Goal: Task Accomplishment & Management: Manage account settings

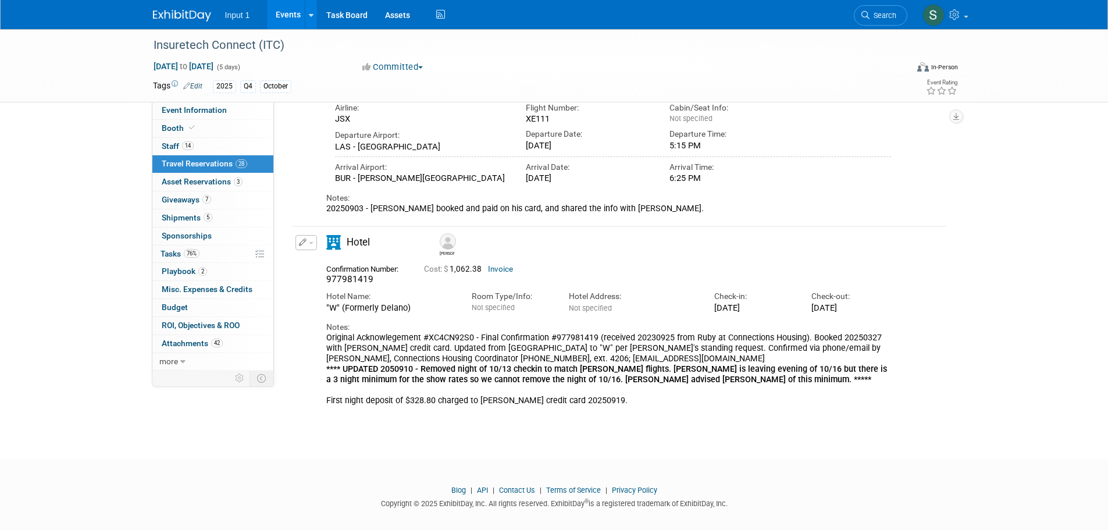
click at [329, 61] on div "Oct 13, 2025 to Oct 17, 2025 (5 days)" at bounding box center [247, 67] width 189 height 12
click at [292, 15] on link "Events" at bounding box center [288, 14] width 42 height 29
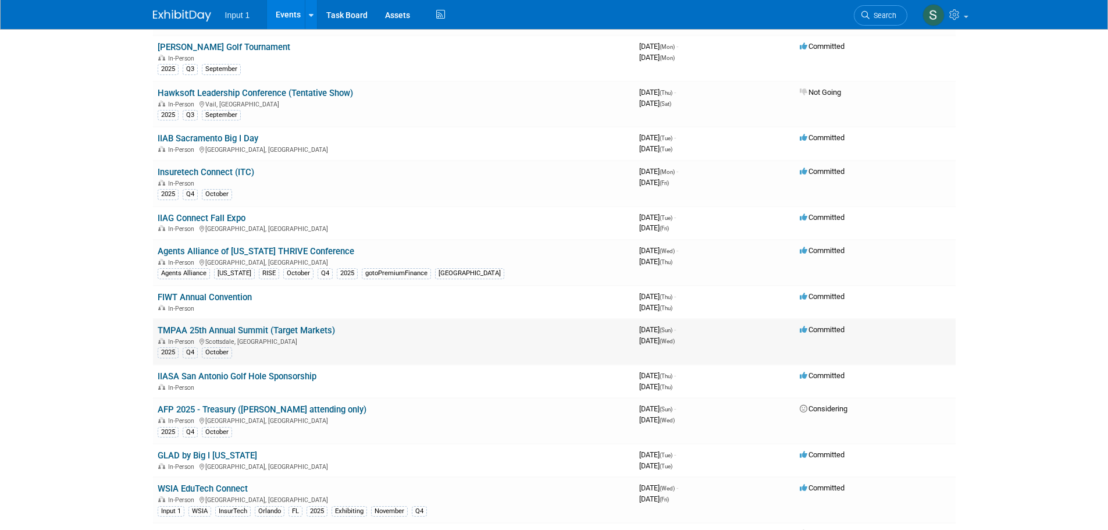
scroll to position [291, 0]
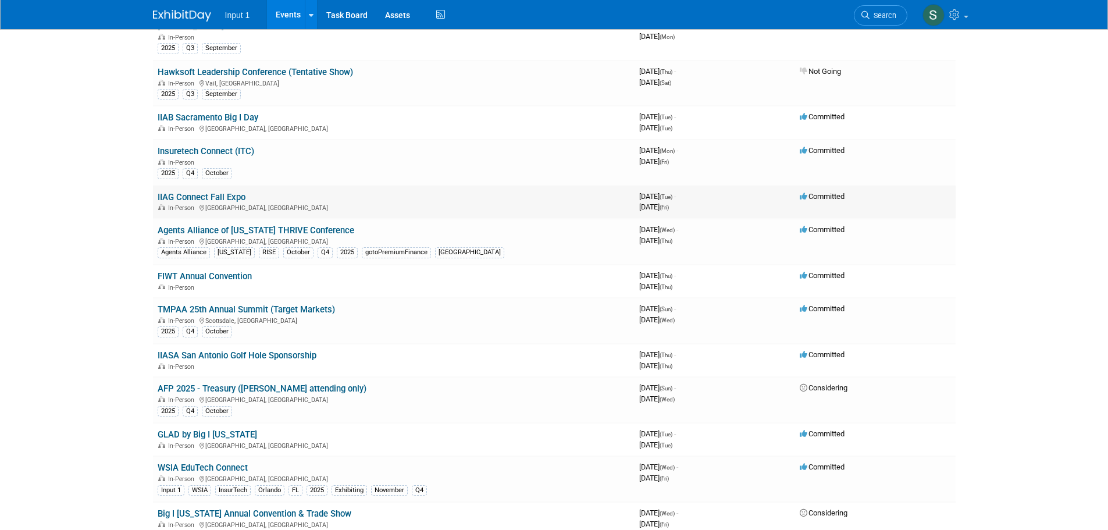
click at [193, 199] on link "IIAG Connect Fall Expo" at bounding box center [202, 197] width 88 height 10
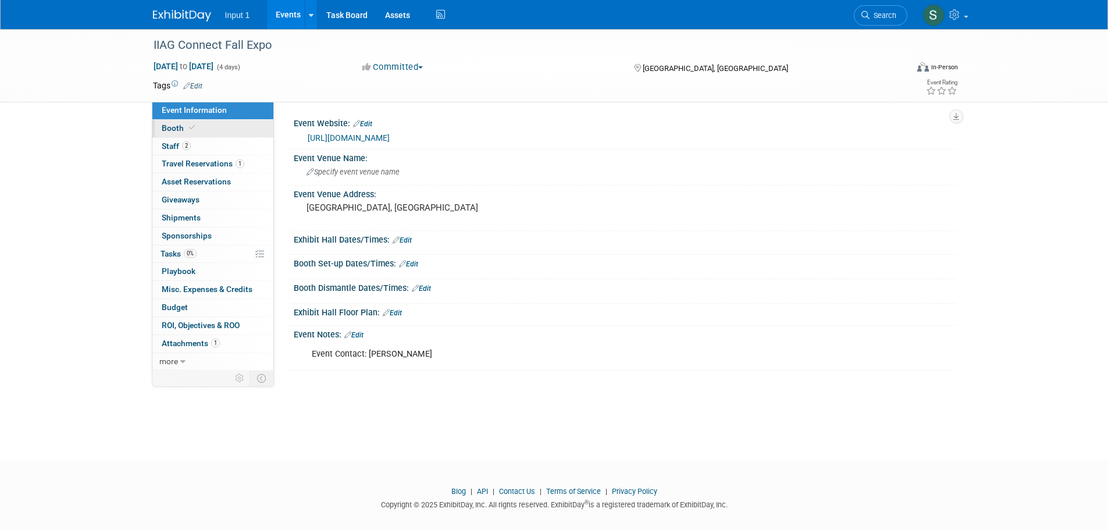
click at [173, 127] on span "Booth" at bounding box center [179, 127] width 35 height 9
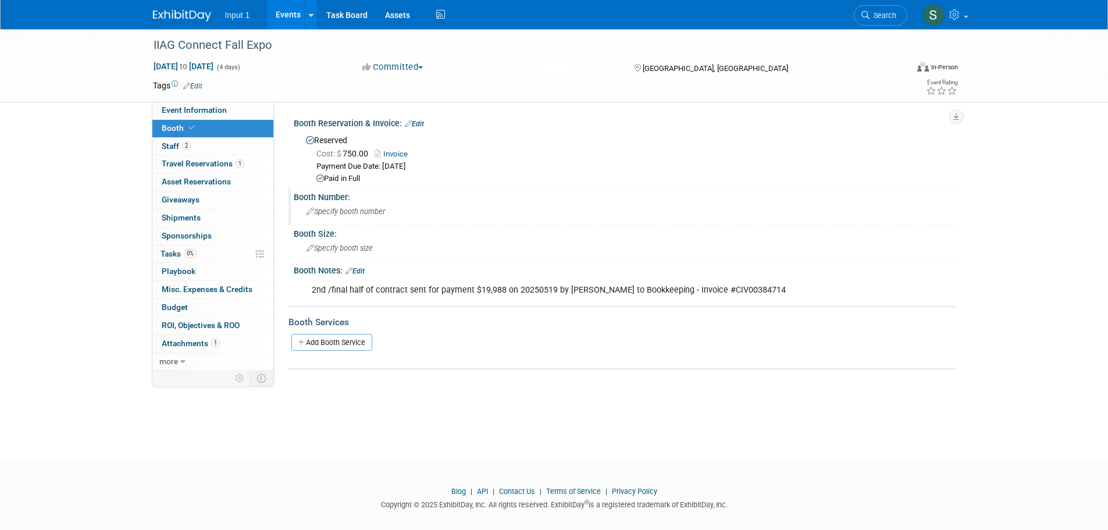
click at [516, 216] on div "Specify booth number" at bounding box center [625, 211] width 645 height 18
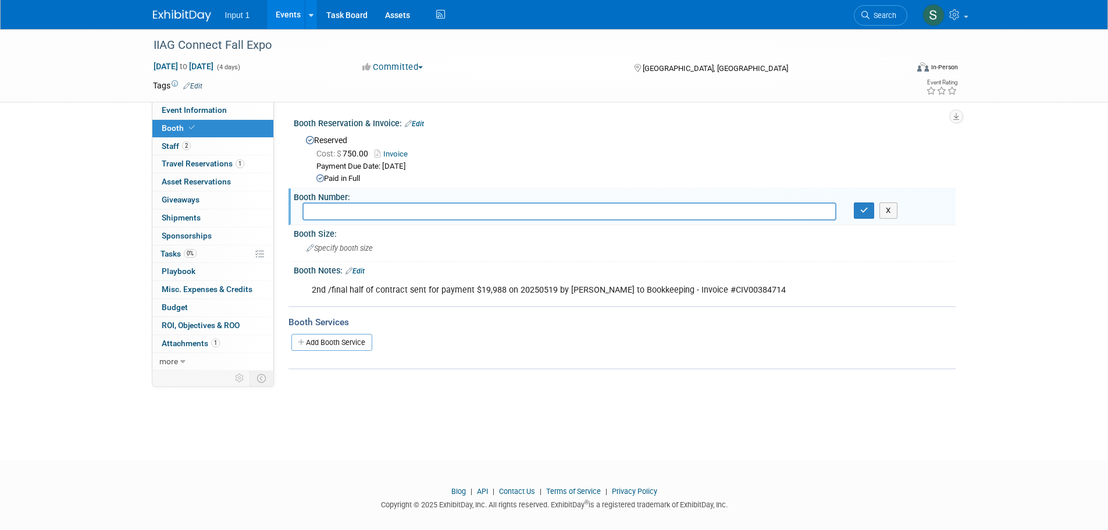
click at [528, 159] on div "Cost: $ 750.00 Invoice Payment Due Date: May 19, 2025 Paid in Full" at bounding box center [626, 165] width 641 height 38
click at [920, 279] on div "2nd /final half of contract sent for payment $19,988 on 20250519 by Rene to Boo…" at bounding box center [624, 279] width 648 height 6
click at [361, 269] on link "Edit" at bounding box center [355, 271] width 19 height 8
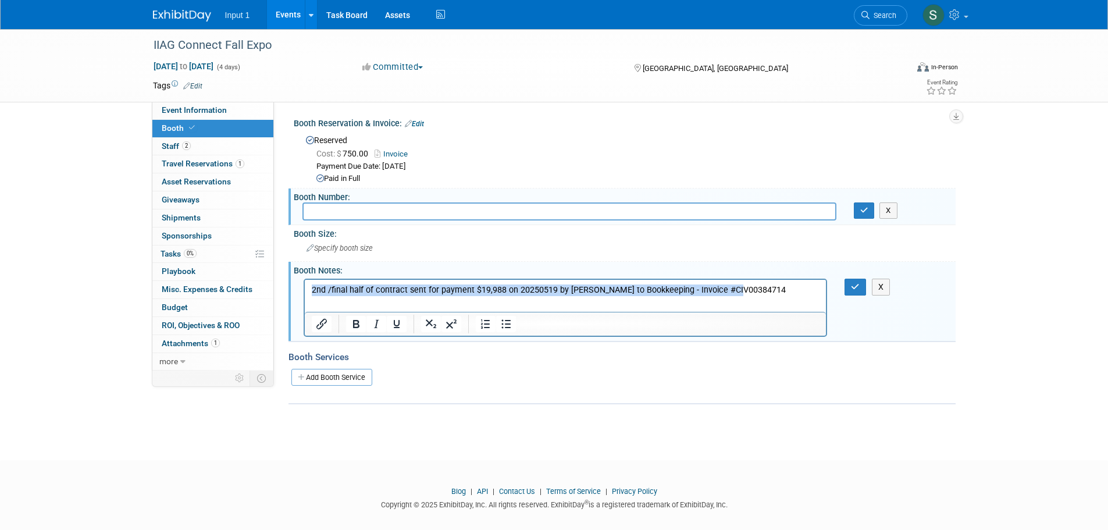
drag, startPoint x: 753, startPoint y: 285, endPoint x: 219, endPoint y: 295, distance: 534.2
click at [304, 295] on html "2nd /final half of contract sent for payment $19,988 on 20250519 by Rene to Boo…" at bounding box center [565, 287] width 522 height 16
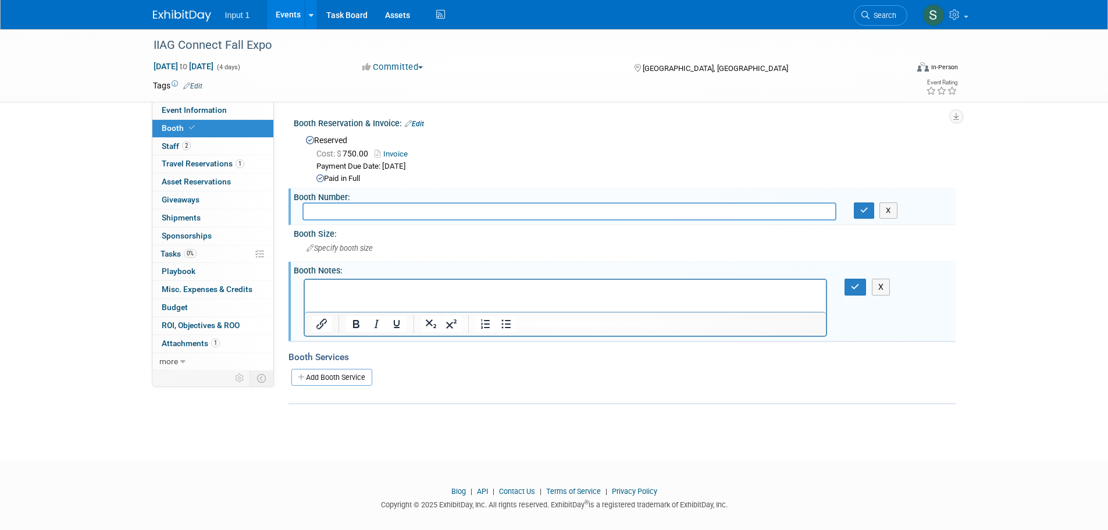
click at [544, 378] on div "Add Booth Service" at bounding box center [622, 376] width 667 height 17
click at [448, 240] on div "Specify booth size" at bounding box center [625, 248] width 645 height 18
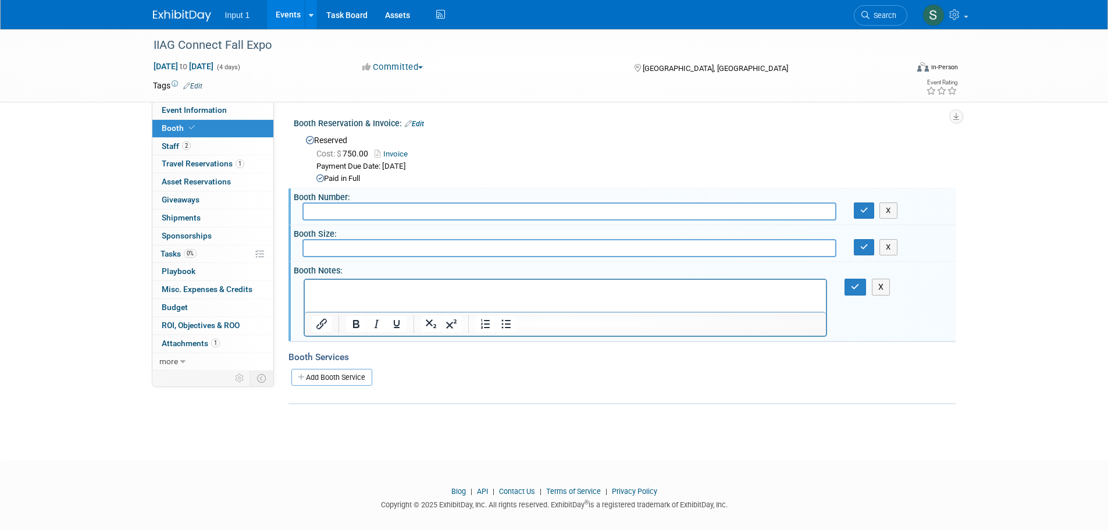
click at [610, 137] on div "Reserved Cost: $ 750.00 Invoice Payment Due Date: May 19, 2025 Paid in Full" at bounding box center [625, 157] width 645 height 53
click at [847, 287] on button "button" at bounding box center [856, 287] width 22 height 17
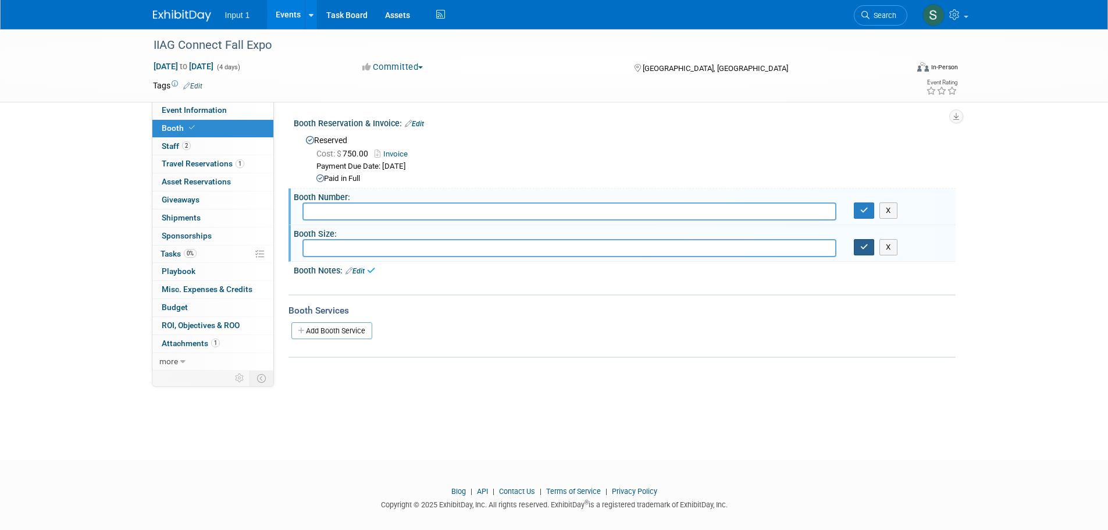
click at [868, 247] on icon "button" at bounding box center [865, 247] width 8 height 8
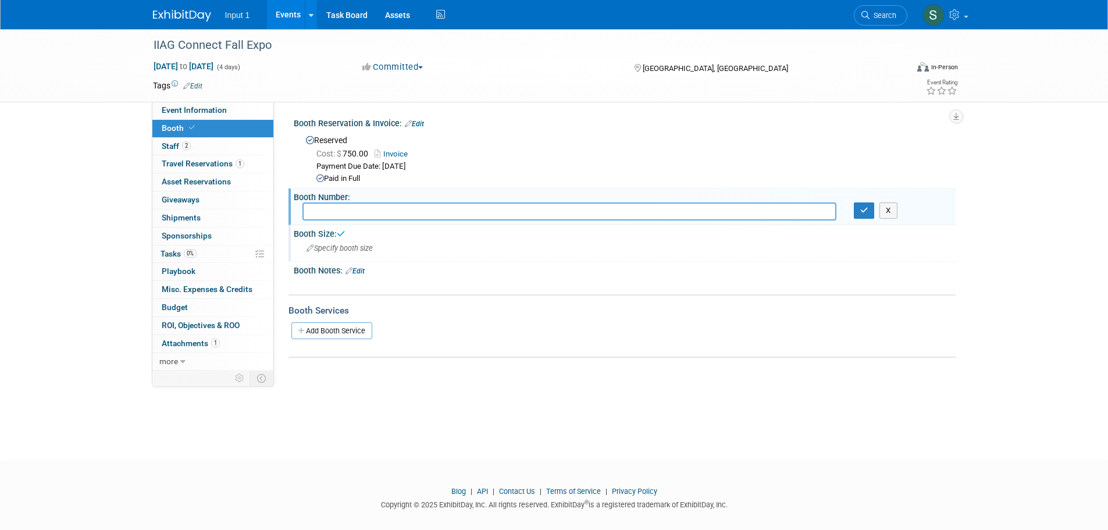
click at [170, 126] on span "Booth" at bounding box center [179, 127] width 35 height 9
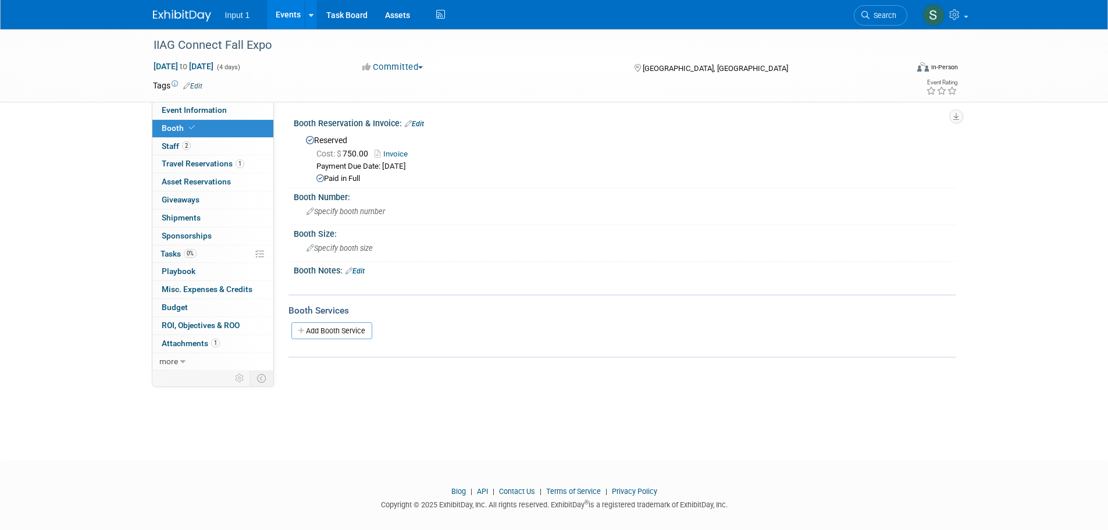
click at [707, 372] on div "IIAG Connect Fall Expo Oct 14, 2025 to Oct 17, 2025 (4 days) Oct 14, 2025 to Oc…" at bounding box center [554, 234] width 1108 height 410
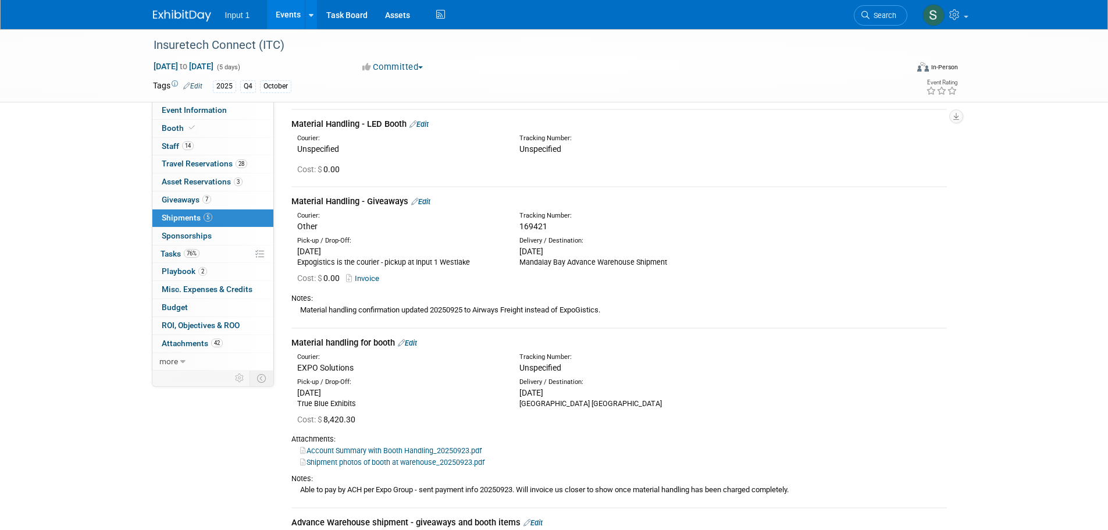
scroll to position [116, 0]
click at [738, 310] on div "Material handling confirmation updated 20250925 to Airways Freight instead of E…" at bounding box center [620, 311] width 656 height 12
click at [290, 17] on link "Events" at bounding box center [288, 14] width 42 height 29
